Goal: Information Seeking & Learning: Learn about a topic

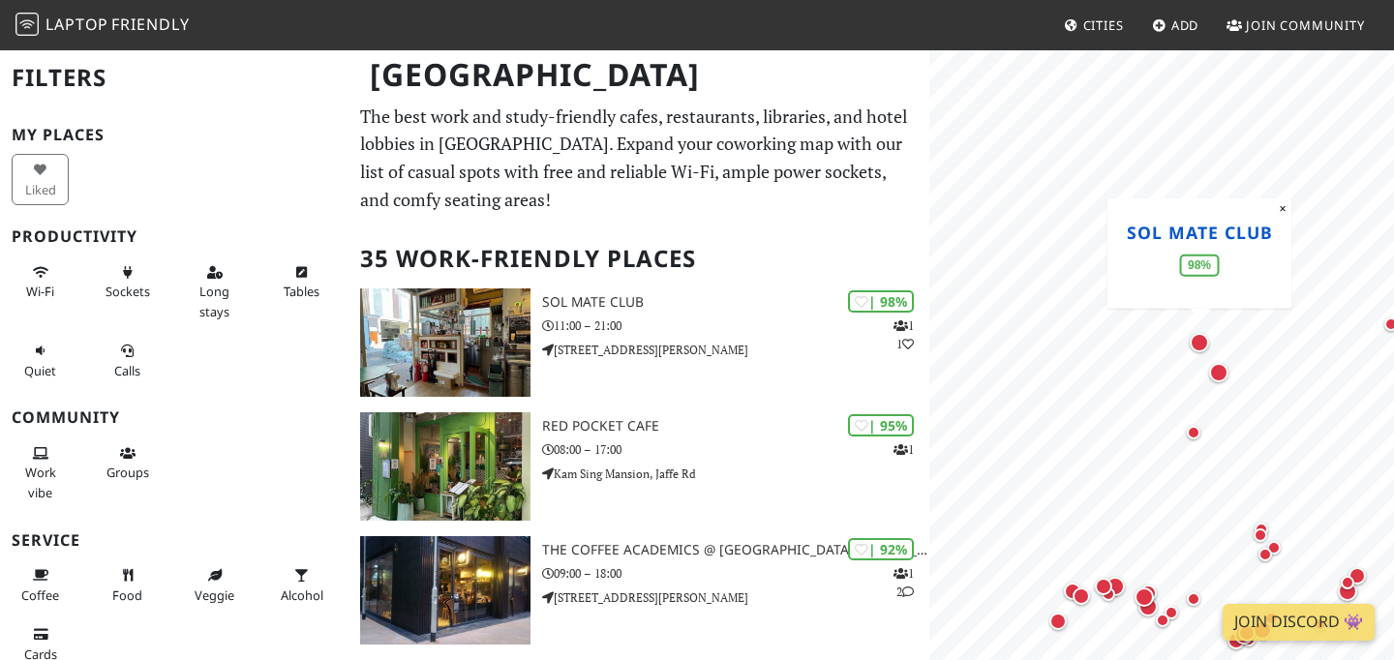
click at [1204, 236] on link "SOL Mate Club" at bounding box center [1200, 231] width 146 height 23
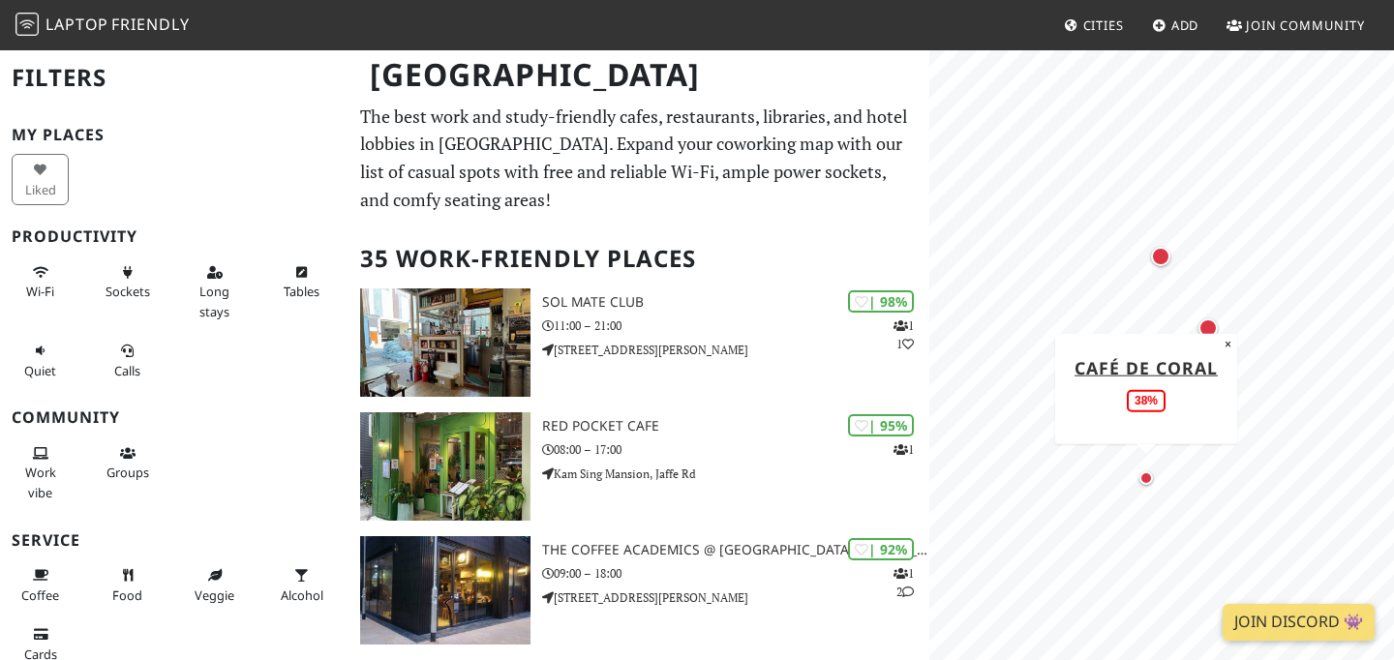
click at [1147, 488] on div "Map marker" at bounding box center [1146, 478] width 23 height 23
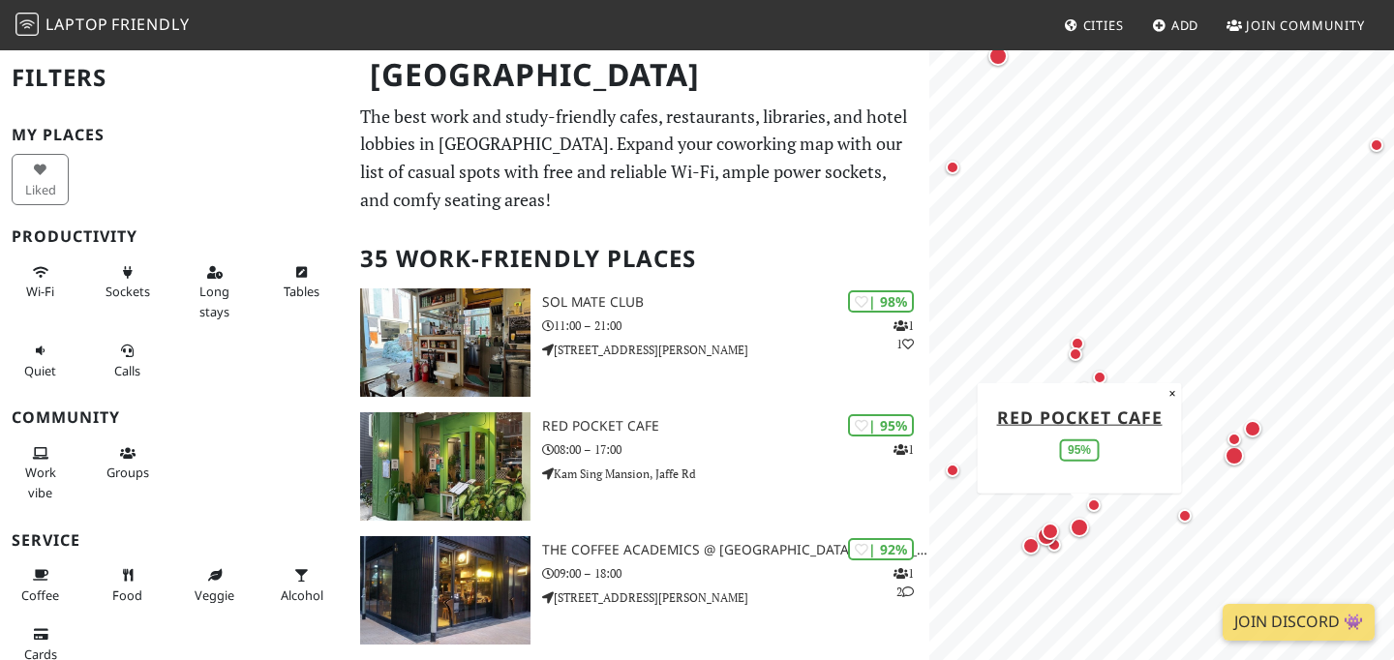
click at [1079, 520] on div "Map marker" at bounding box center [1079, 527] width 19 height 19
click at [270, 363] on div "Wi-Fi Sockets Long stays Tables Quiet Calls" at bounding box center [174, 321] width 349 height 137
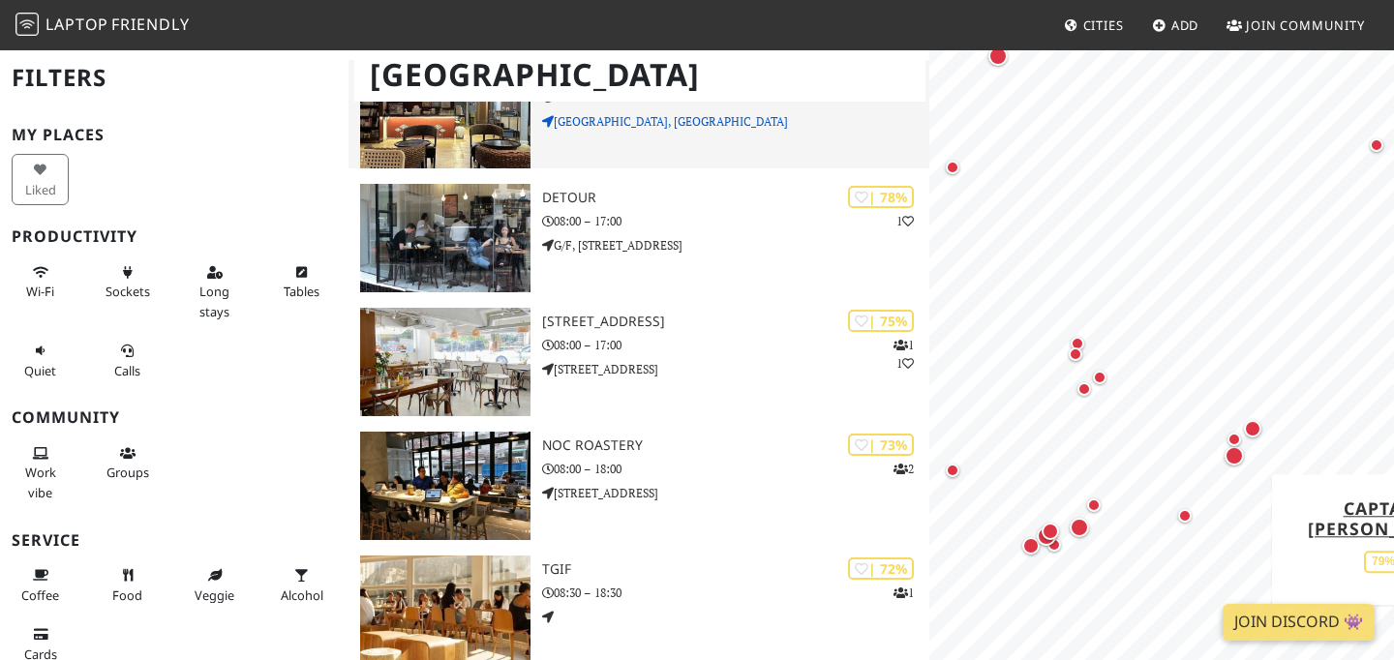
scroll to position [1348, 0]
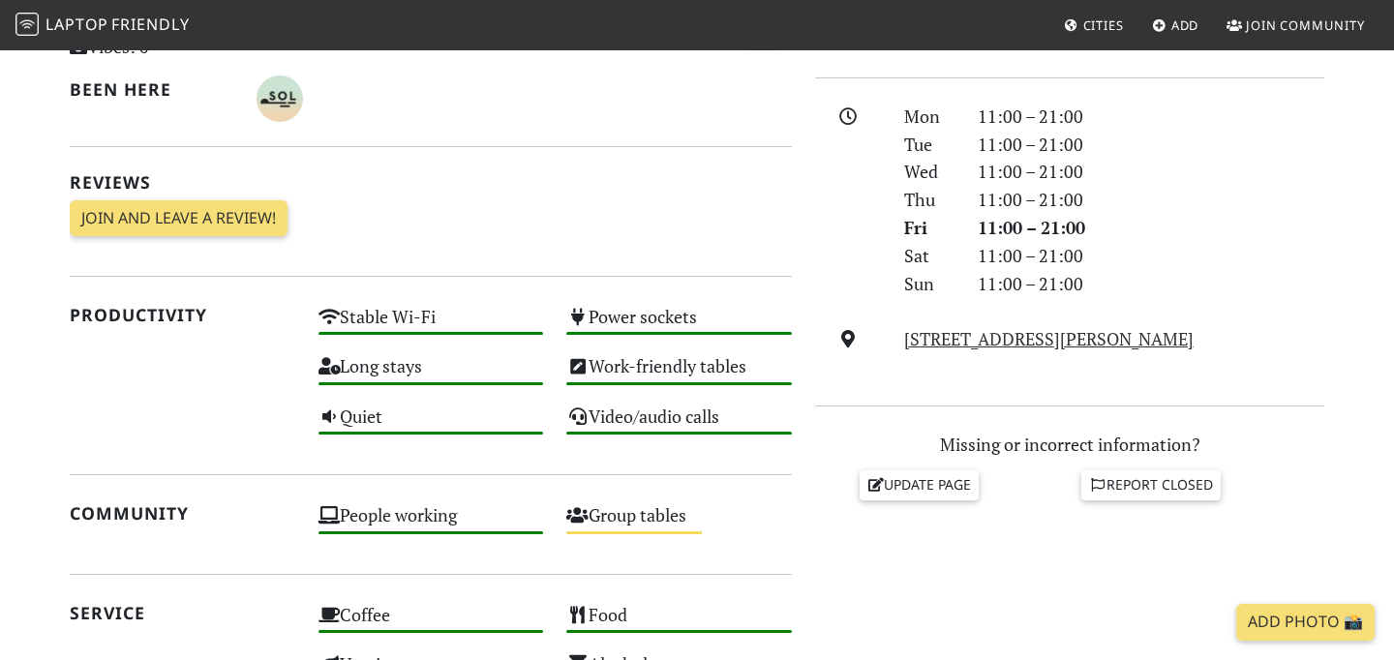
scroll to position [496, 0]
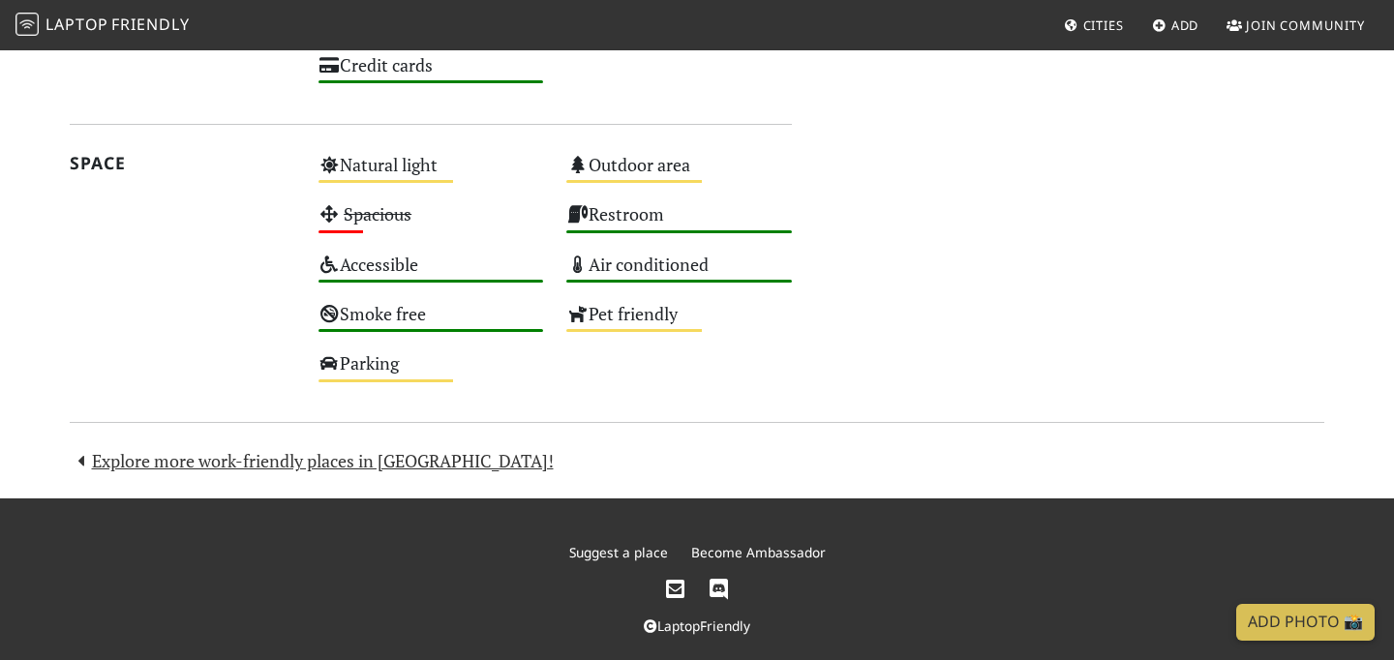
scroll to position [1169, 0]
